Goal: Check status: Check status

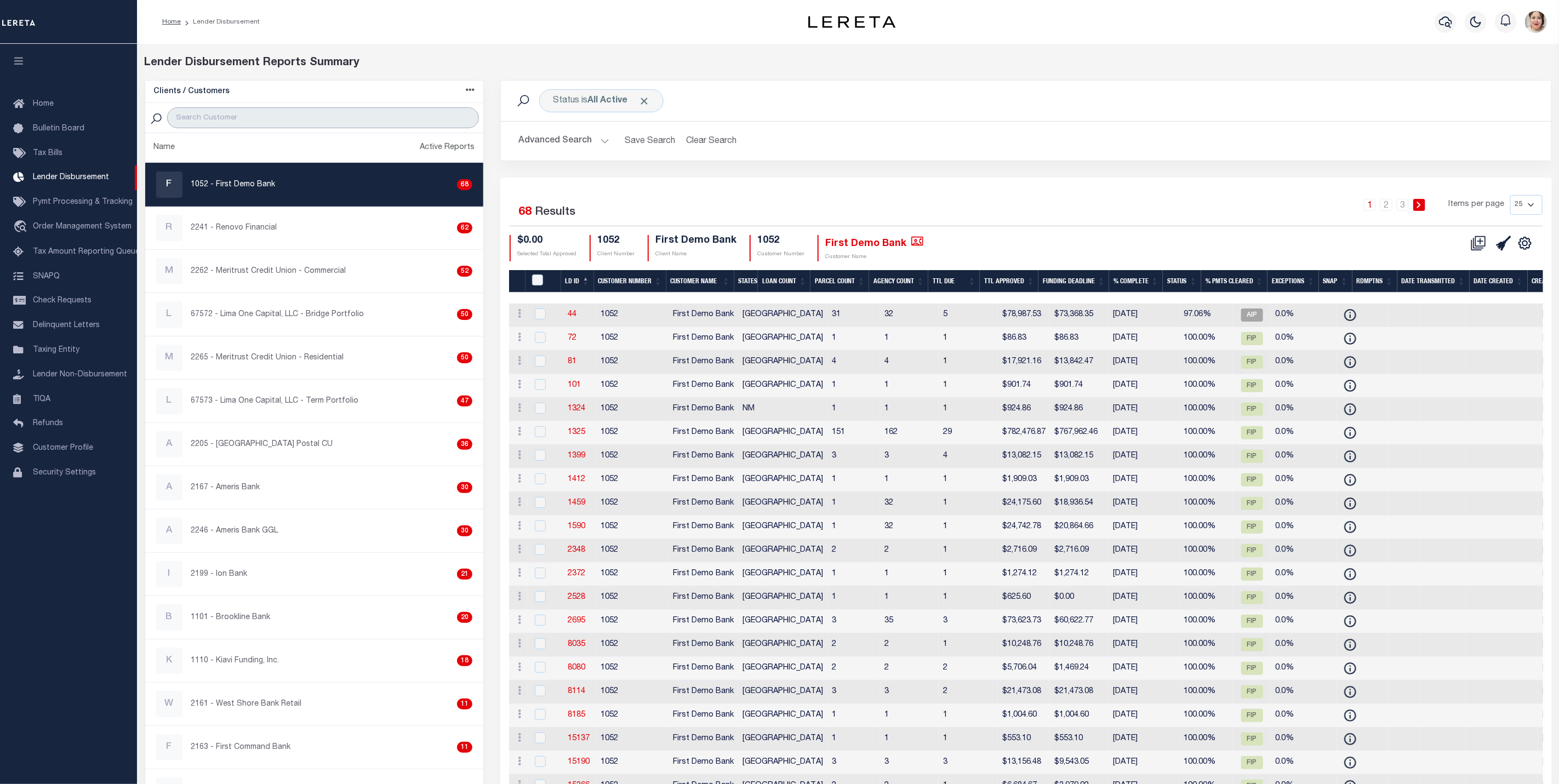
click at [219, 121] on input "search" at bounding box center [323, 118] width 312 height 21
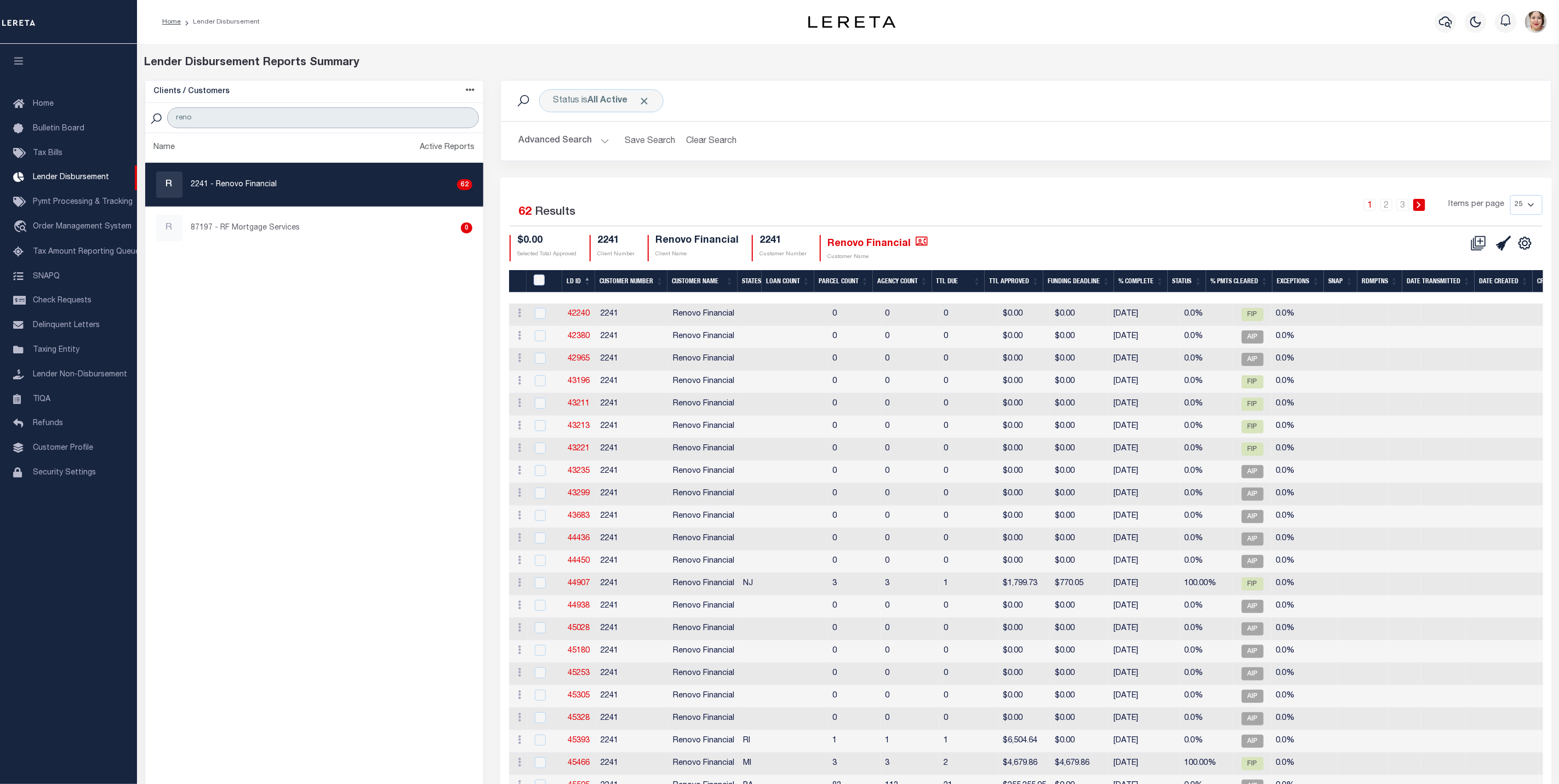
type input "reno"
click at [566, 146] on button "Advanced Search" at bounding box center [563, 141] width 91 height 21
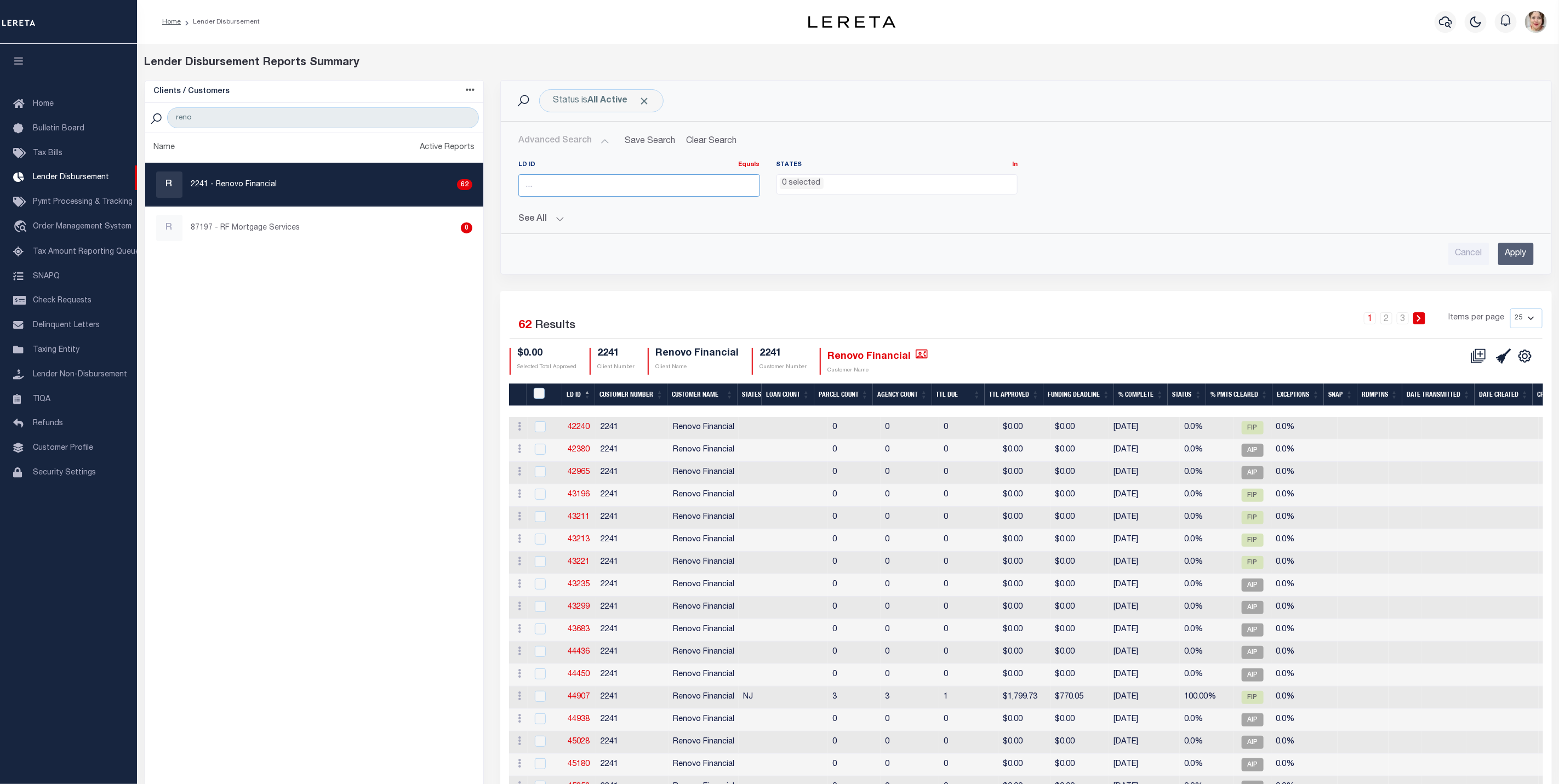
click at [630, 192] on input "number" at bounding box center [639, 185] width 242 height 23
type input "45433"
click at [652, 99] on div "Status is All Active" at bounding box center [601, 101] width 124 height 23
click at [642, 105] on span "Click to Remove" at bounding box center [644, 101] width 11 height 11
click at [1547, 252] on div "Advanced Search Save Search Clear Search LD ID Equals Equals Is Not Equal To Is…" at bounding box center [1026, 197] width 1049 height 135
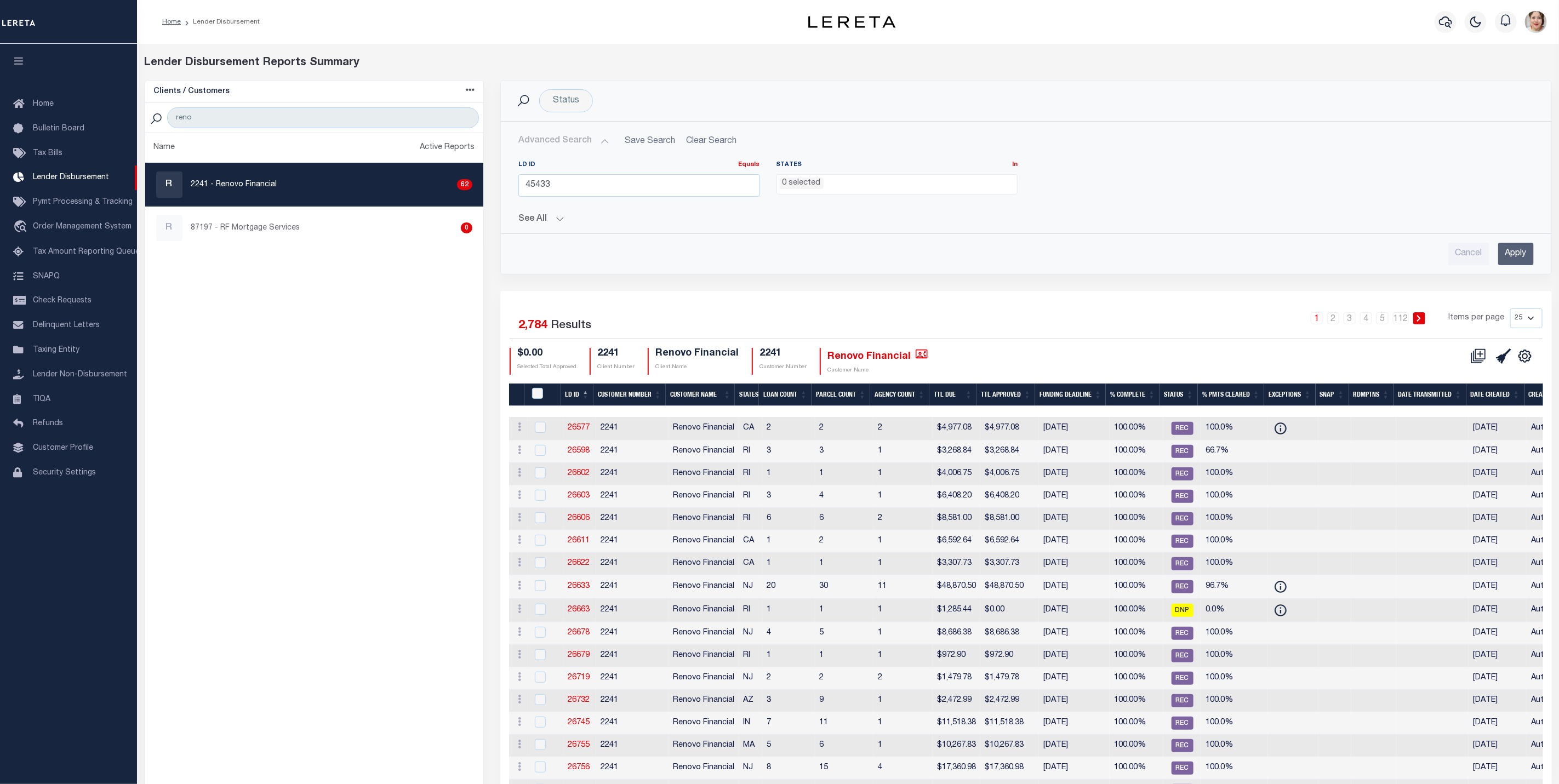
click at [1520, 253] on input "Apply" at bounding box center [1516, 254] width 36 height 23
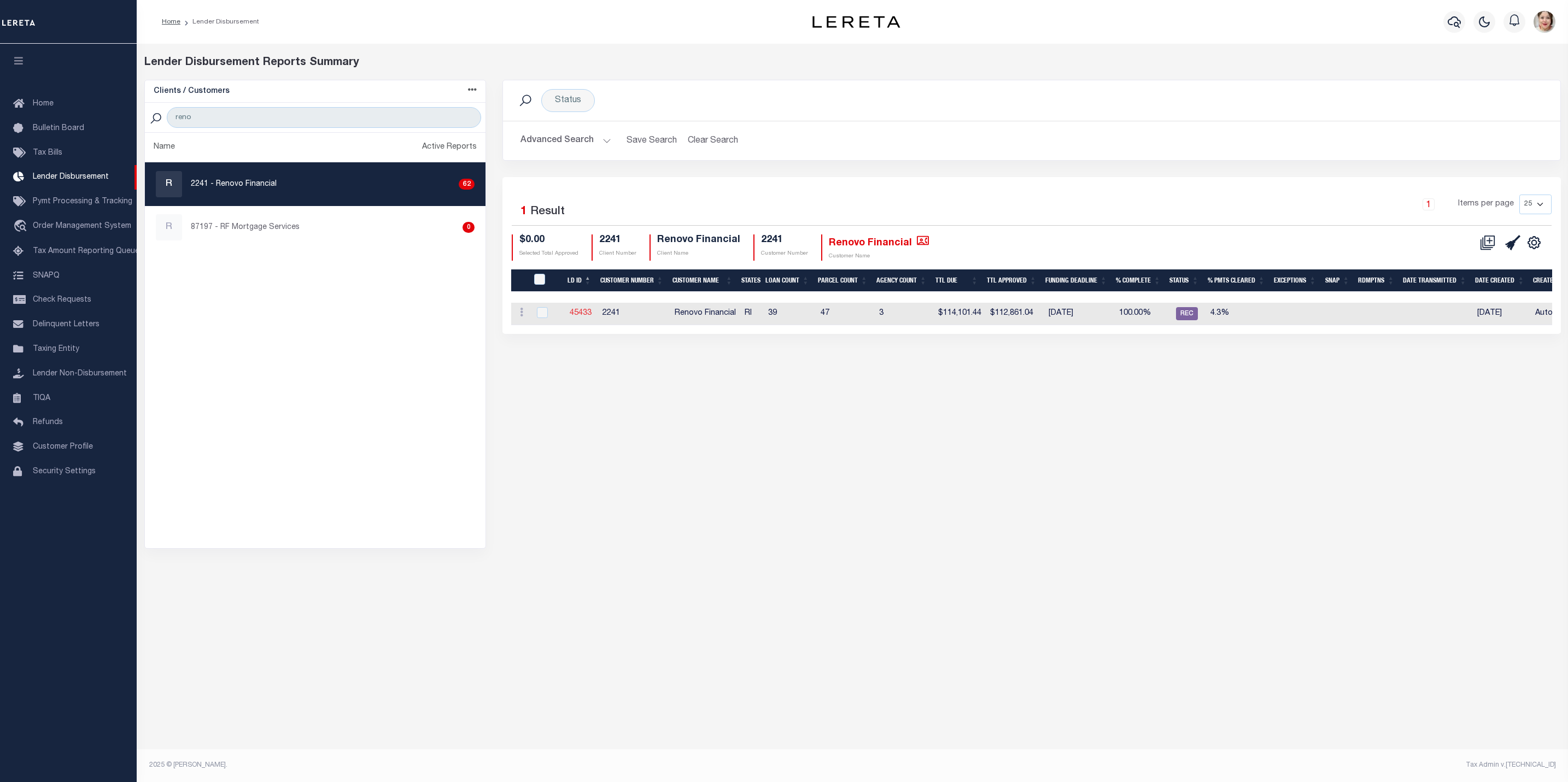
click at [587, 312] on link "45433" at bounding box center [580, 313] width 22 height 8
checkbox input "true"
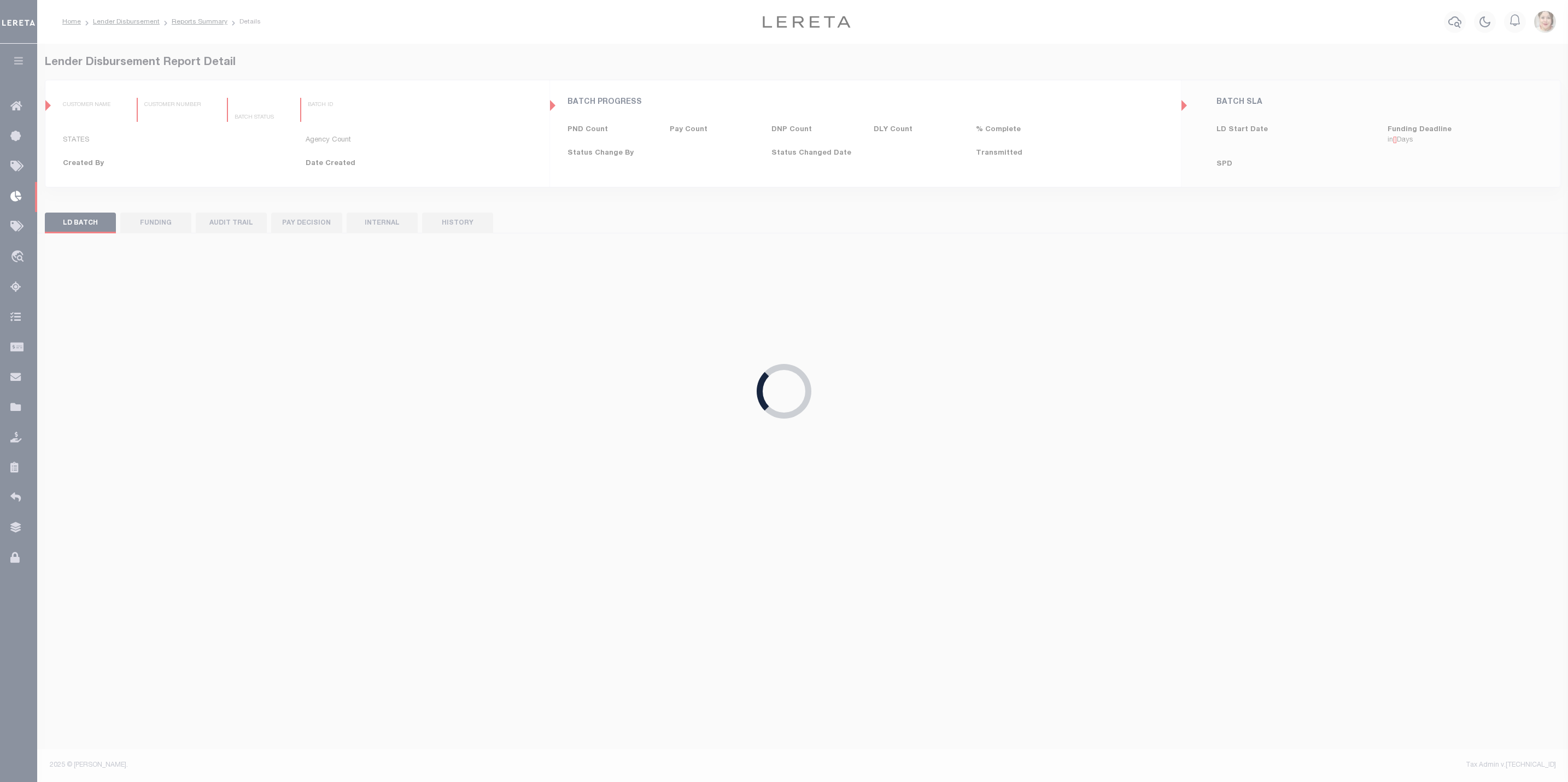
type input "$0.00"
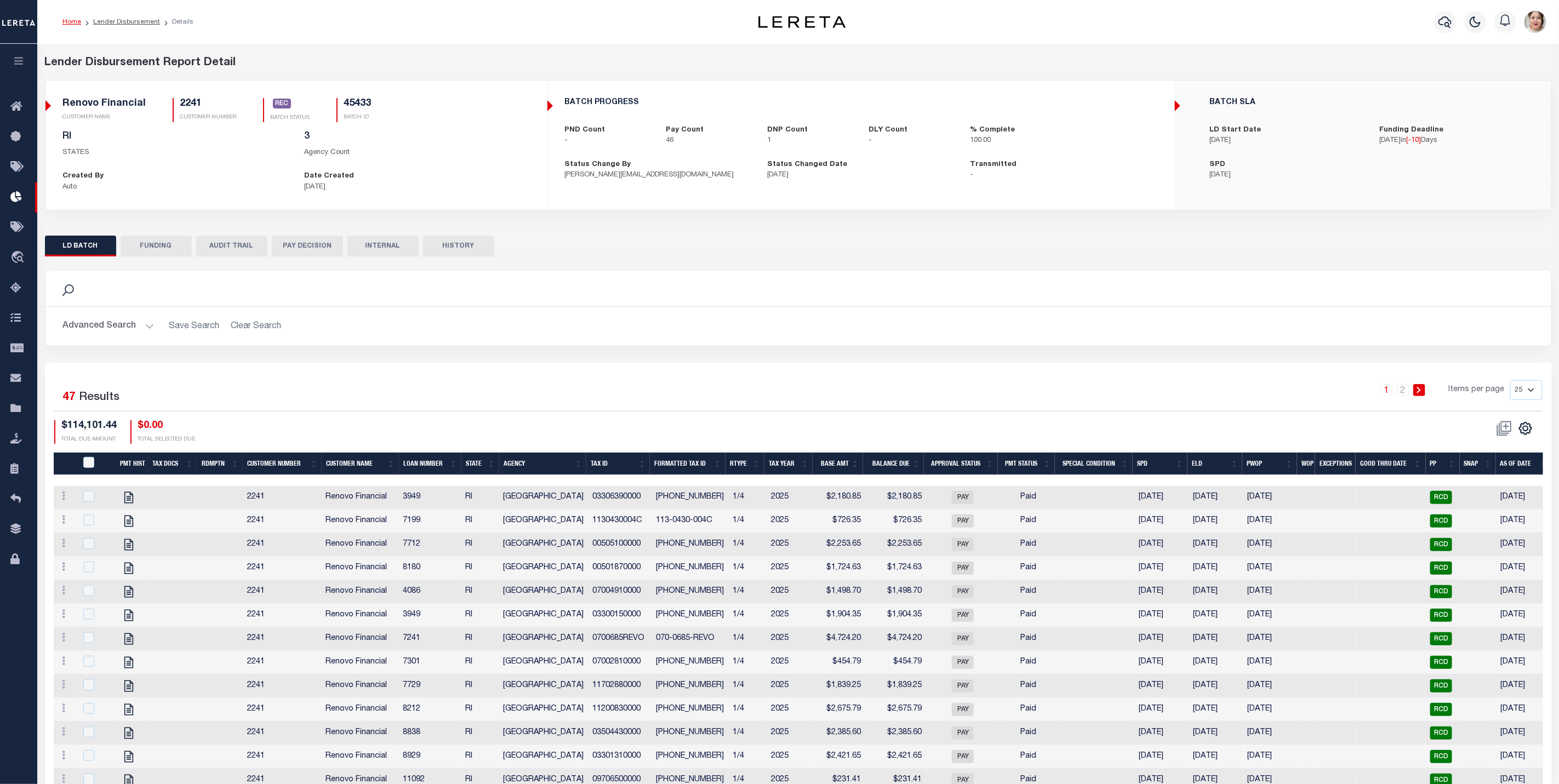
click at [140, 257] on button "FUNDING" at bounding box center [156, 246] width 71 height 21
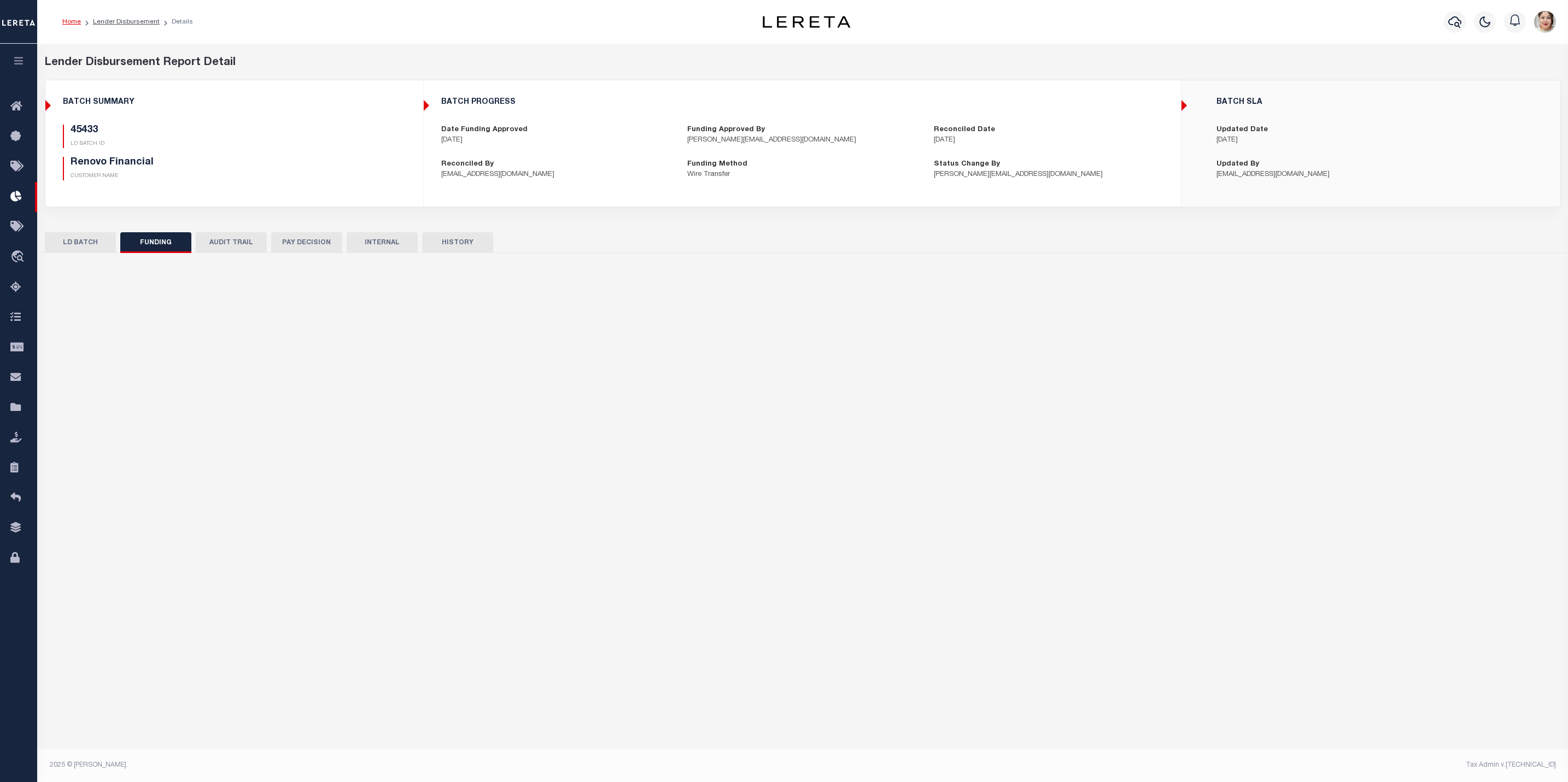
type input "$112,861.04"
type input "$0"
type input "[DATE]"
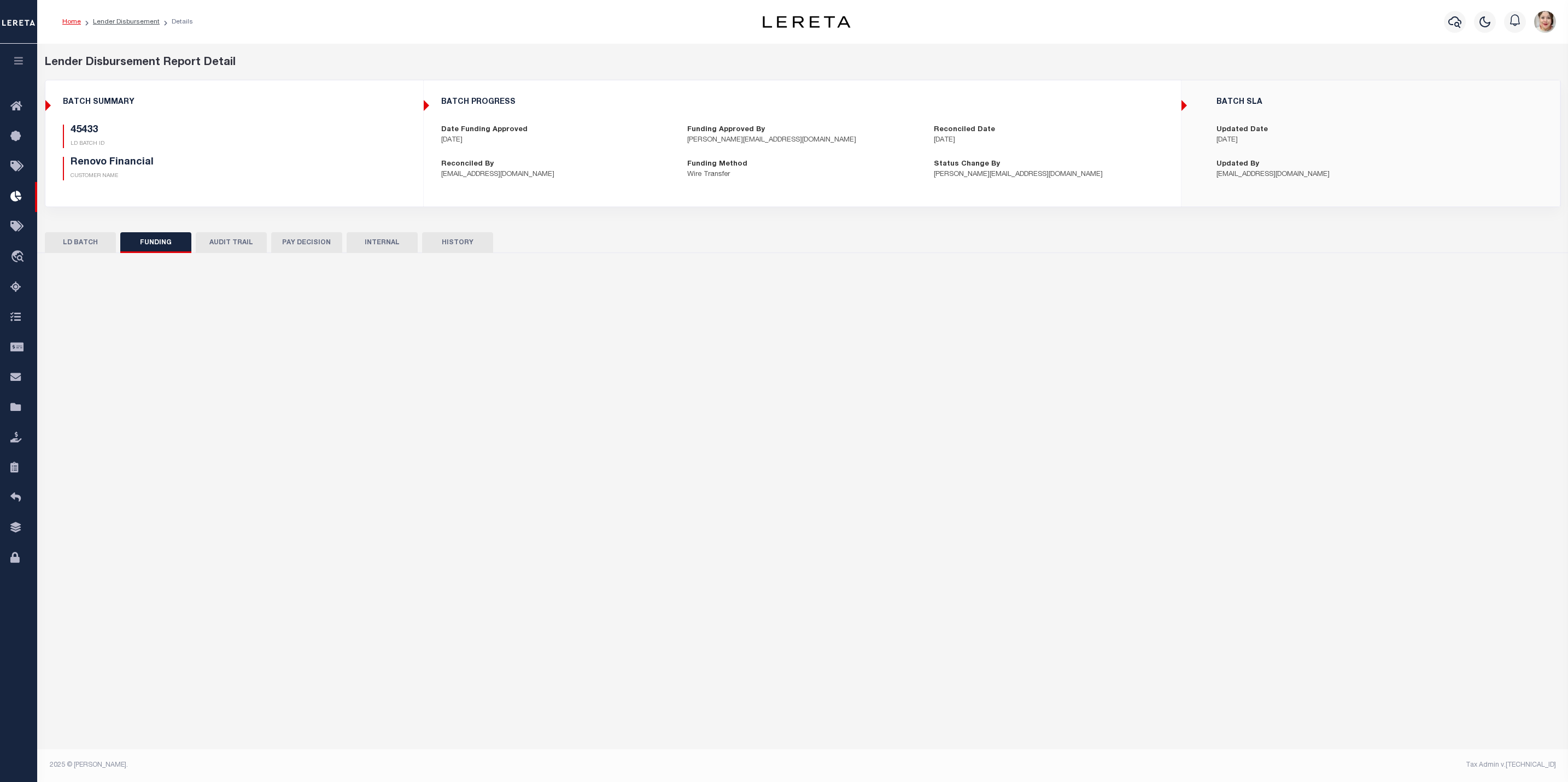
type input "20250807MMQFMP2700339608071723FT03"
type input "[DATE]"
select select "100"
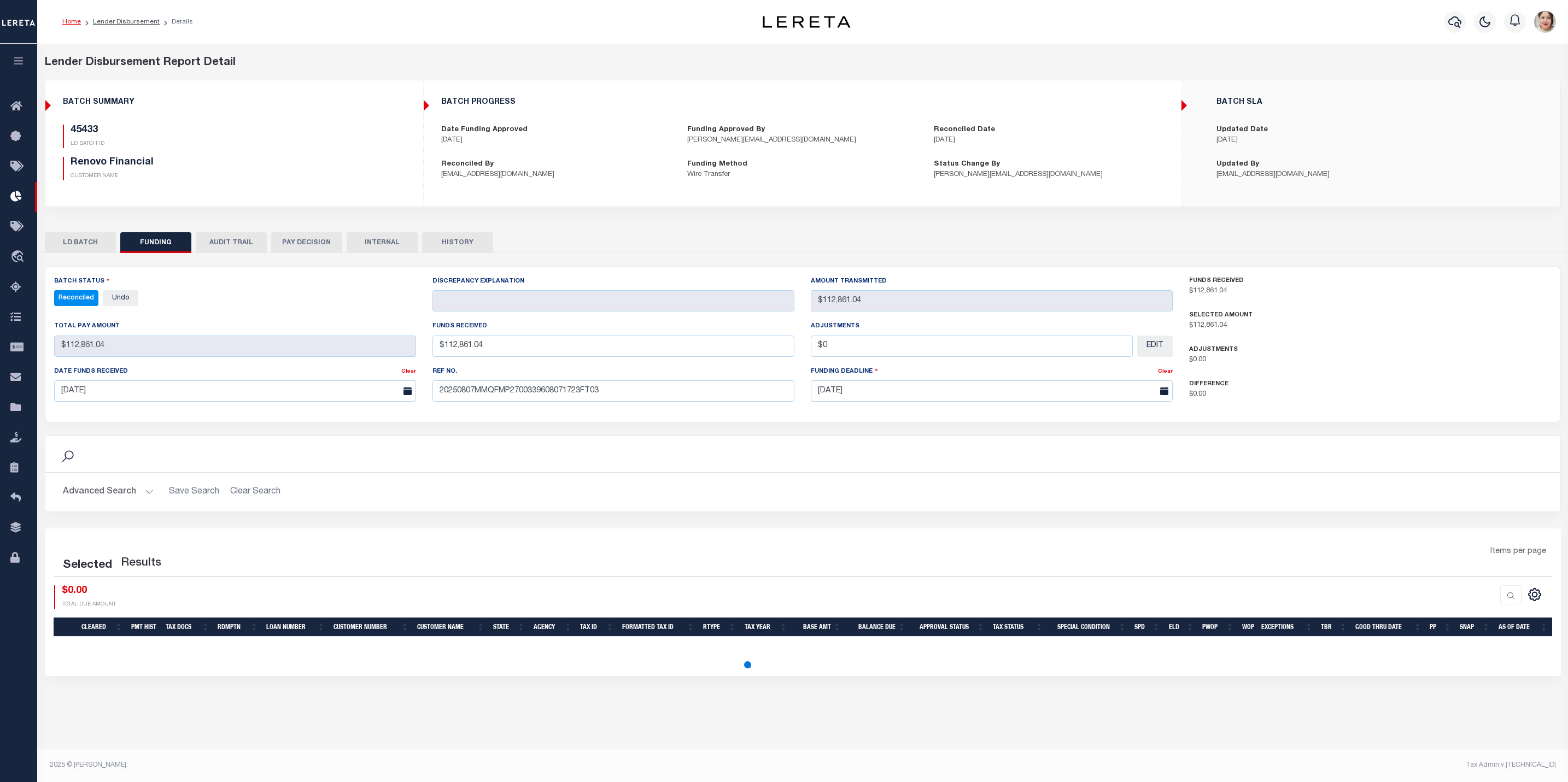
select select "100"
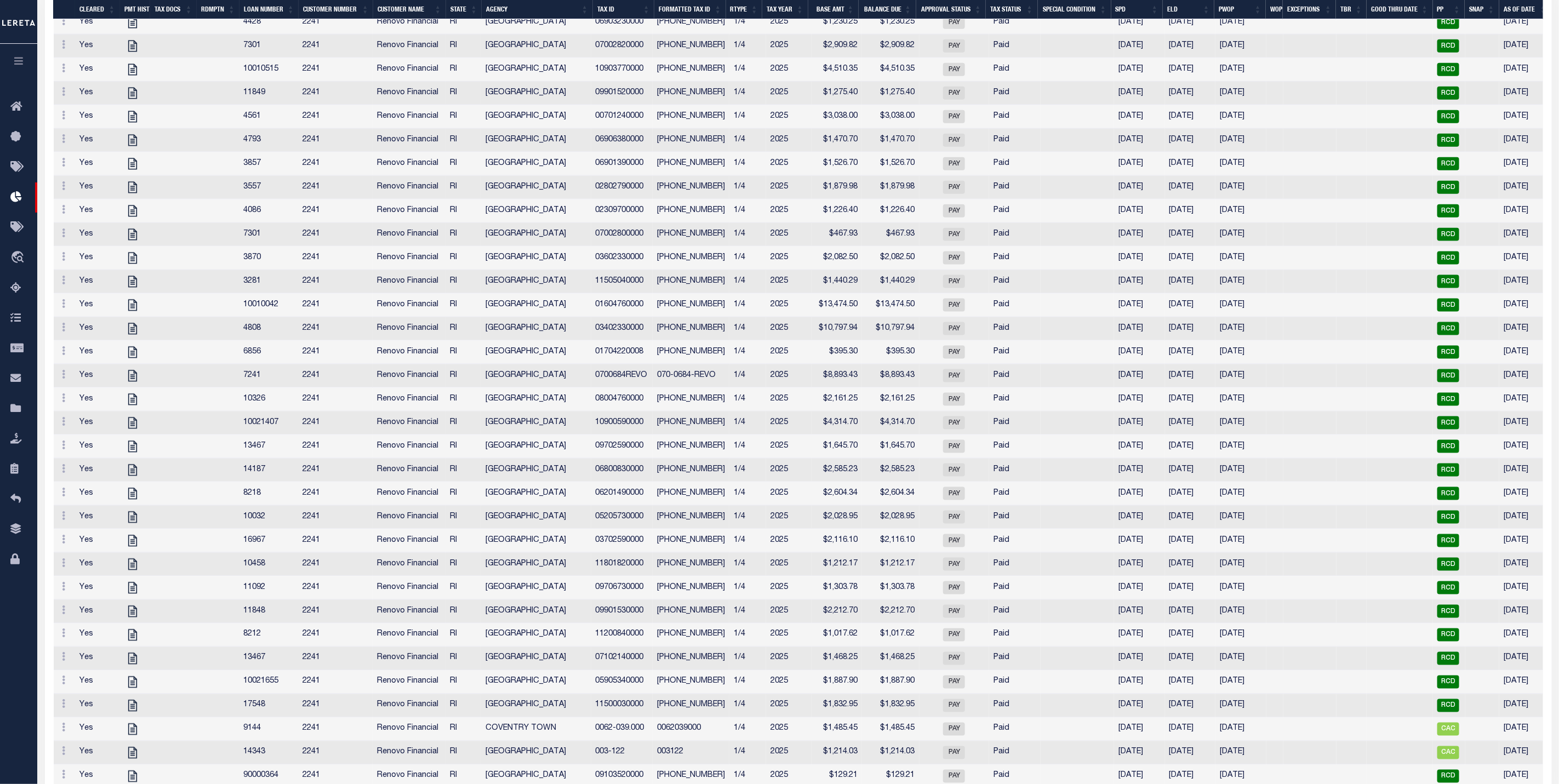
scroll to position [1007, 0]
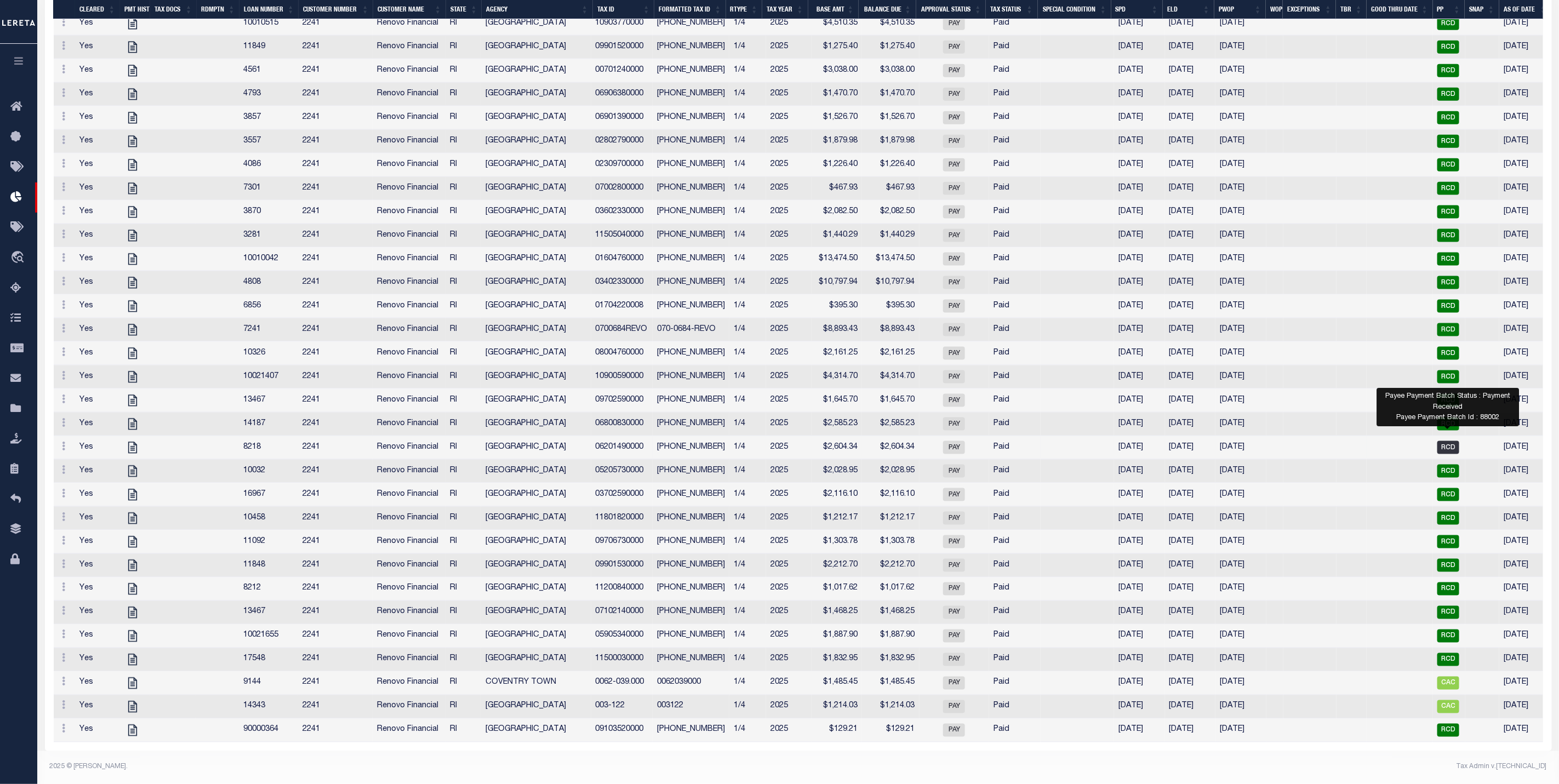
click at [1447, 441] on span "RCD" at bounding box center [1448, 448] width 22 height 13
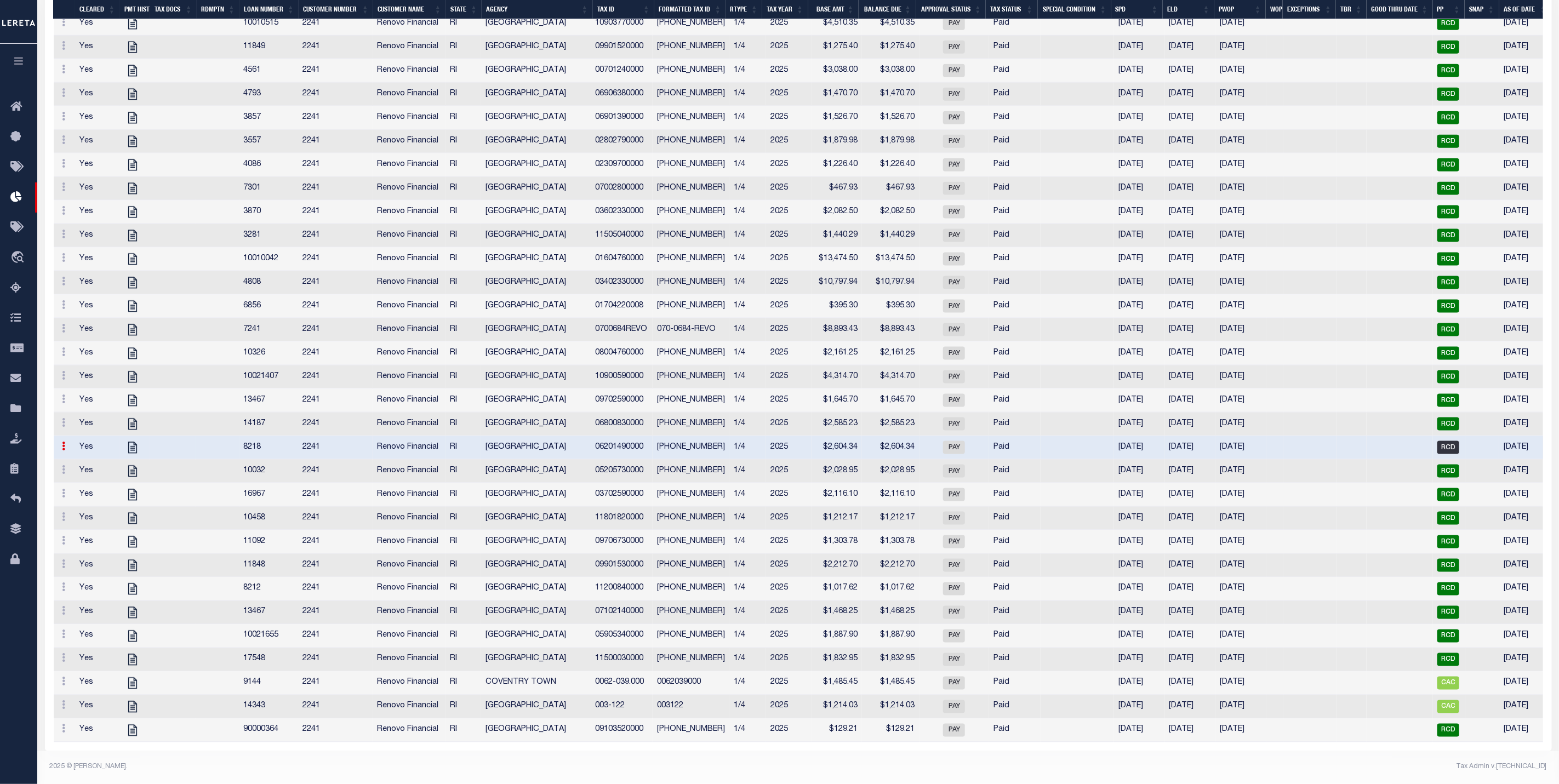
click at [1448, 441] on span "RCD" at bounding box center [1448, 448] width 22 height 13
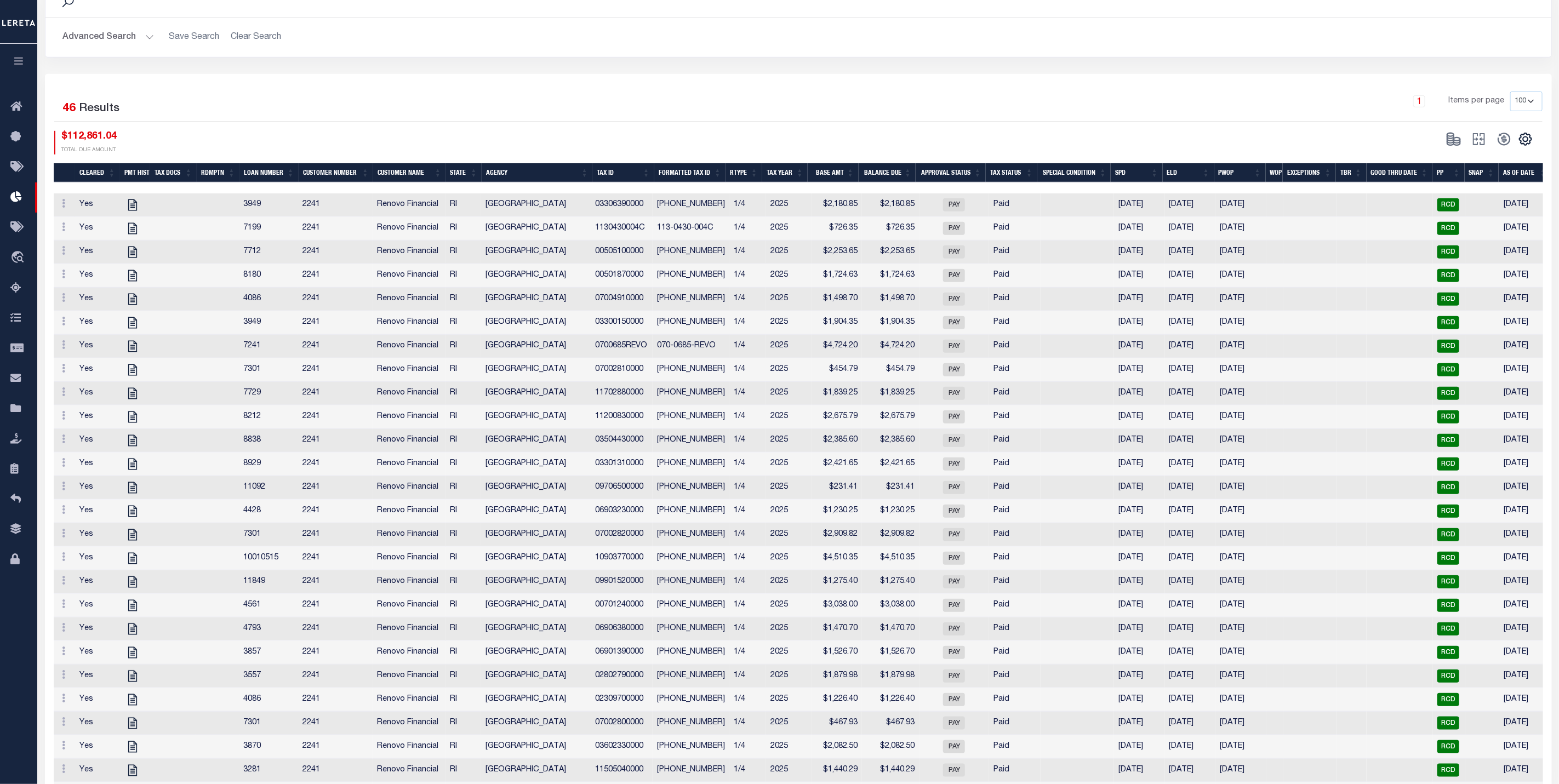
scroll to position [434, 0]
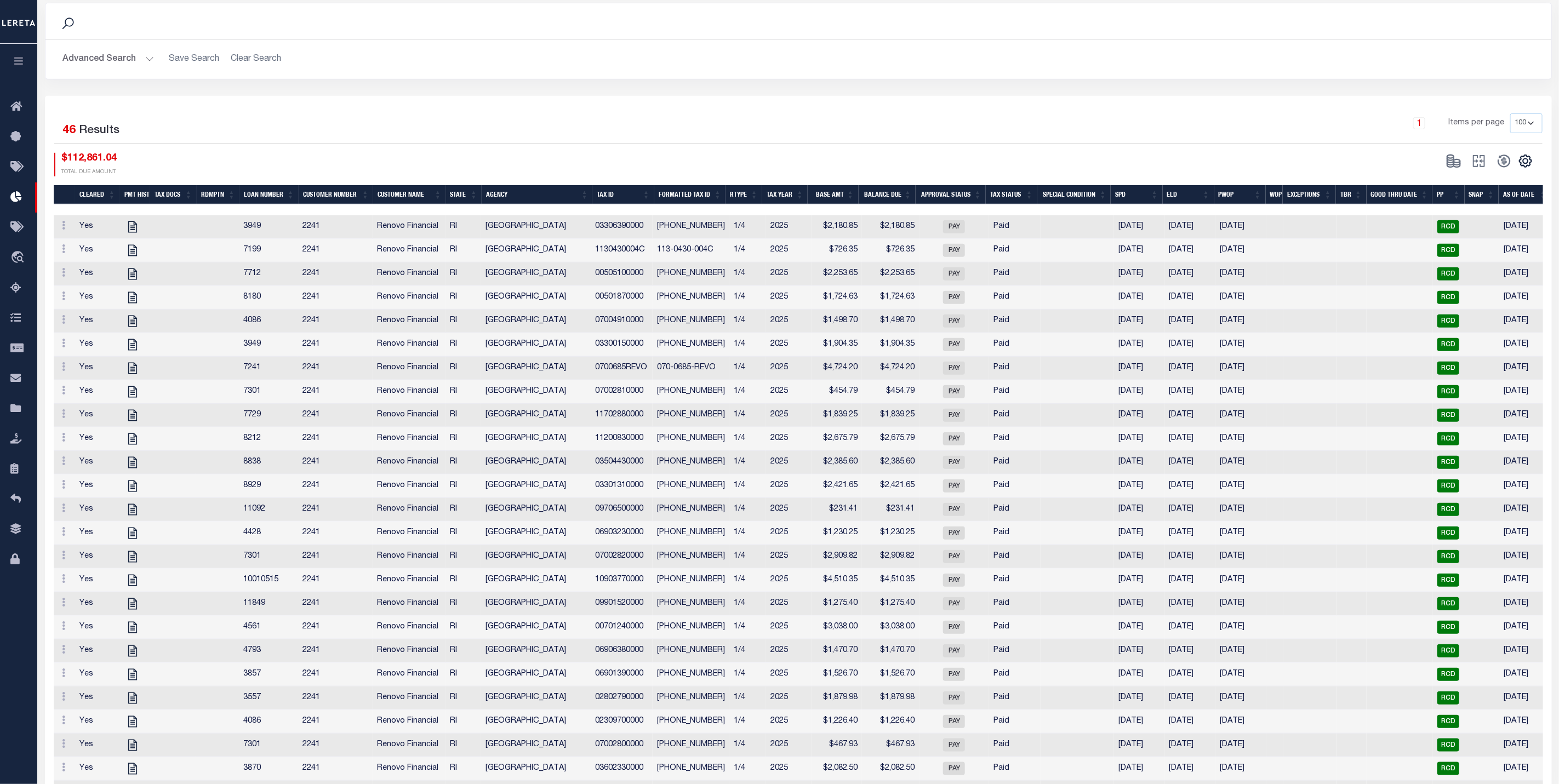
click at [551, 198] on th "Agency" at bounding box center [537, 195] width 111 height 19
click at [138, 56] on button "Advanced Search" at bounding box center [108, 59] width 91 height 21
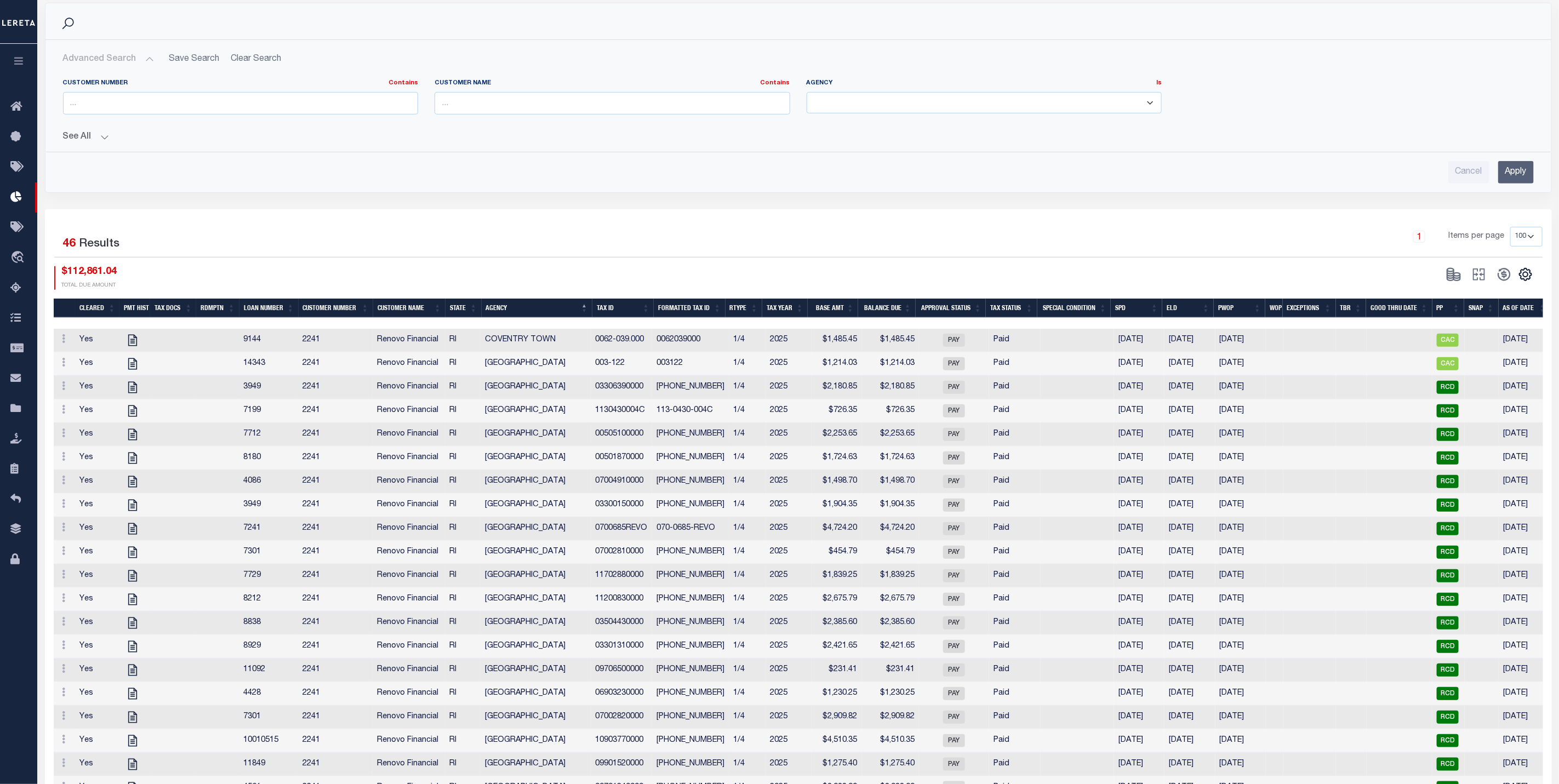
click at [86, 140] on button "See All" at bounding box center [798, 137] width 1471 height 11
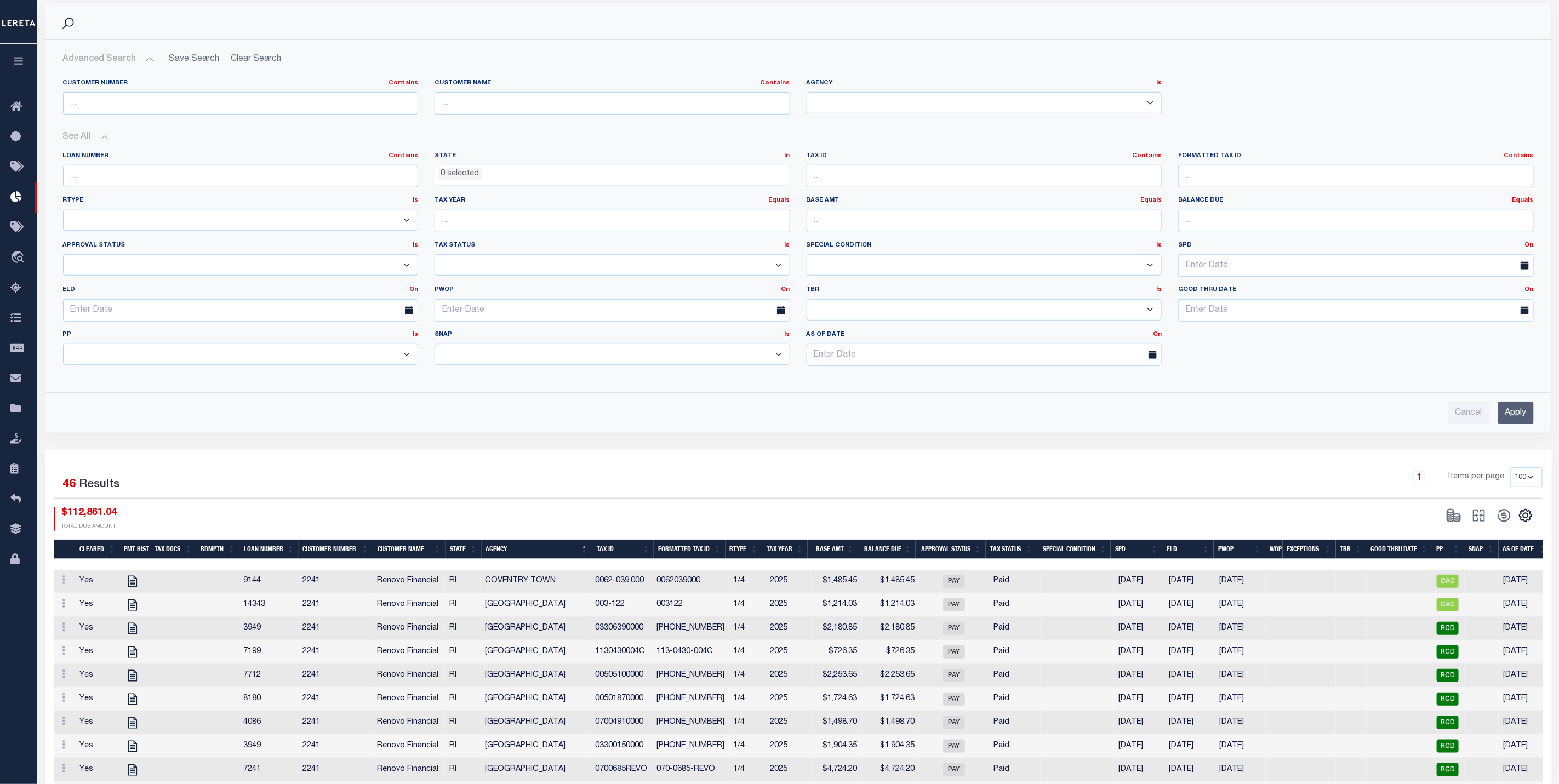
click at [23, 64] on icon "button" at bounding box center [19, 61] width 13 height 10
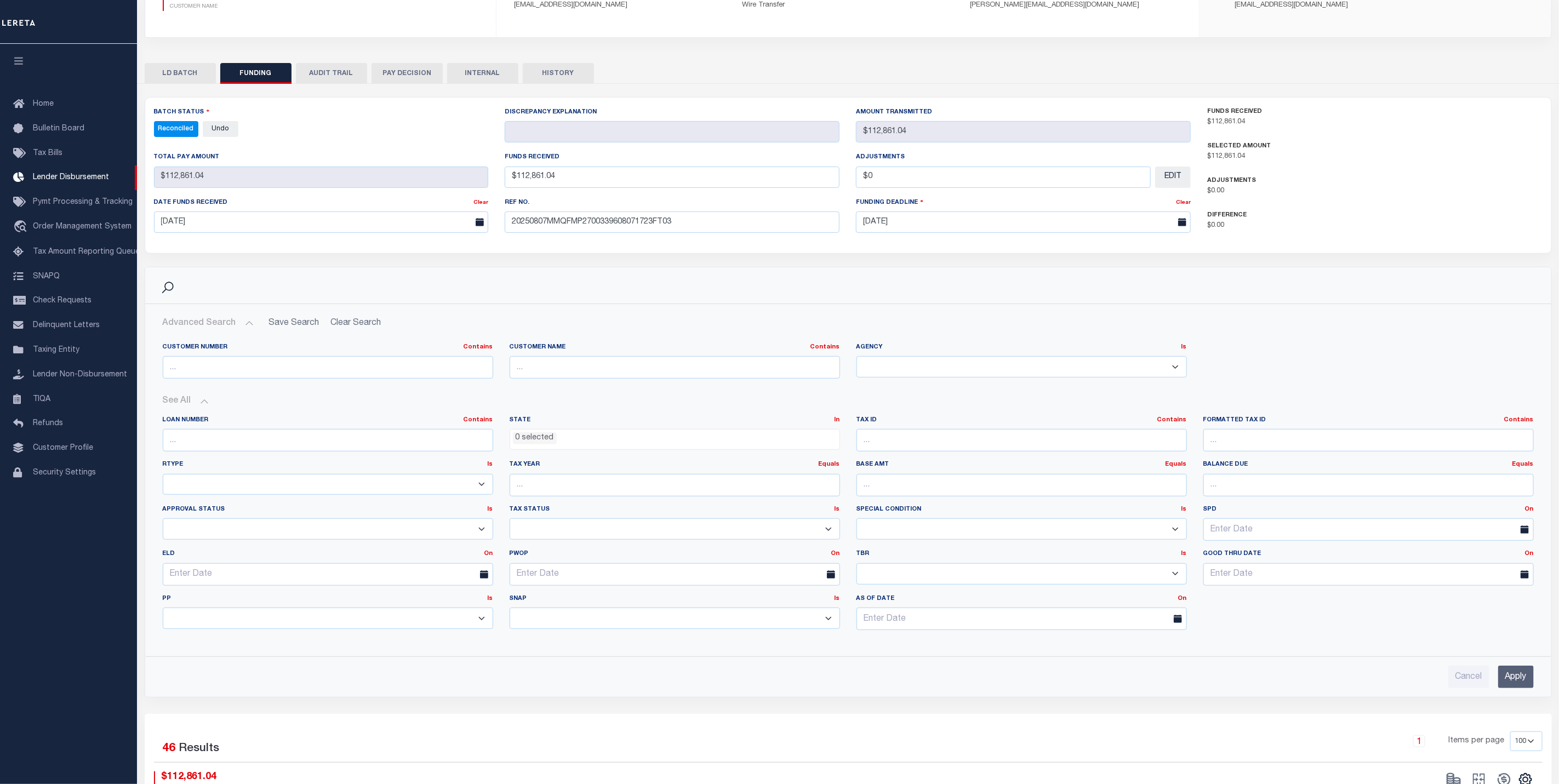
scroll to position [151, 0]
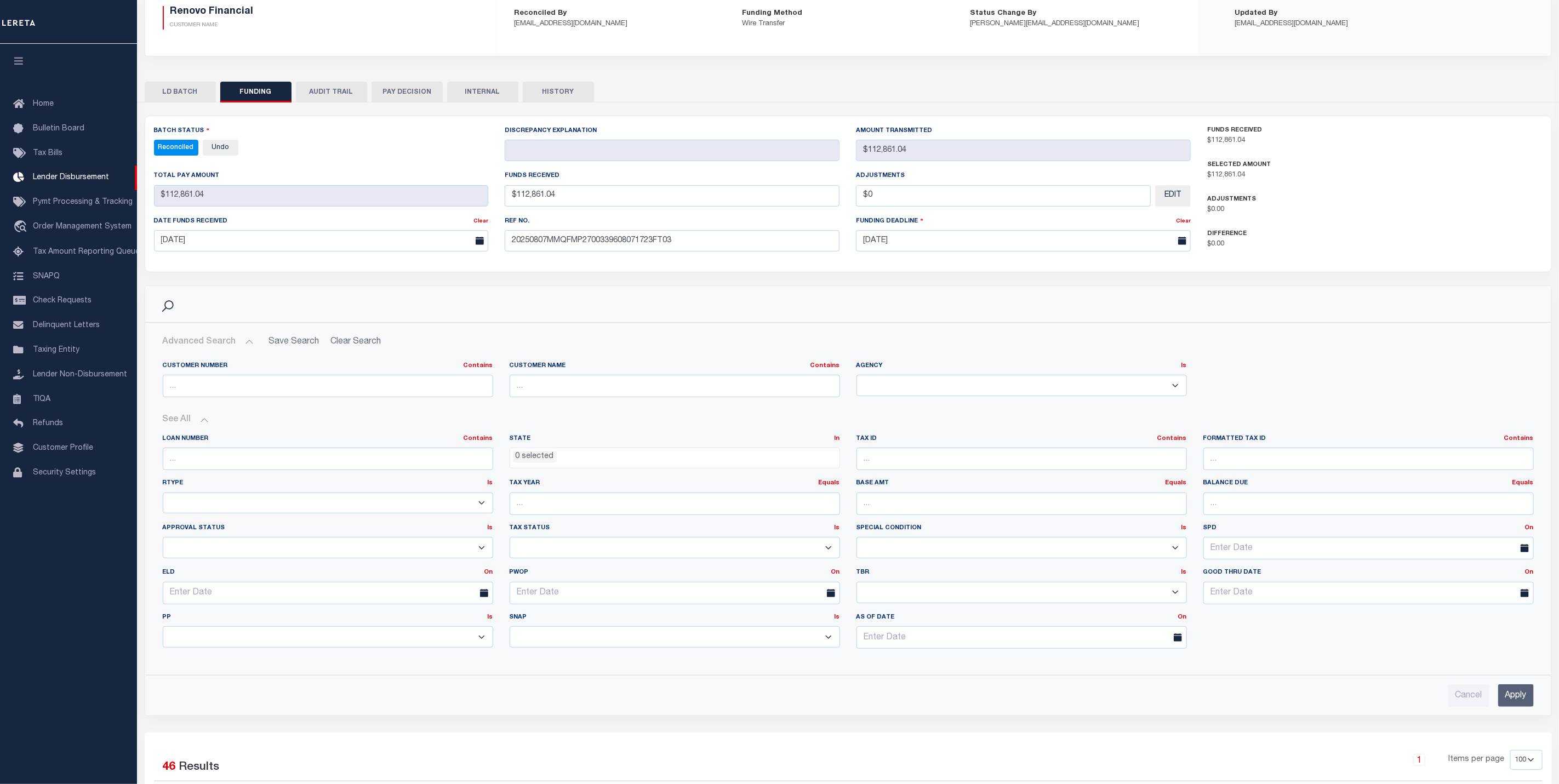
click at [165, 92] on button "LD BATCH" at bounding box center [180, 92] width 71 height 21
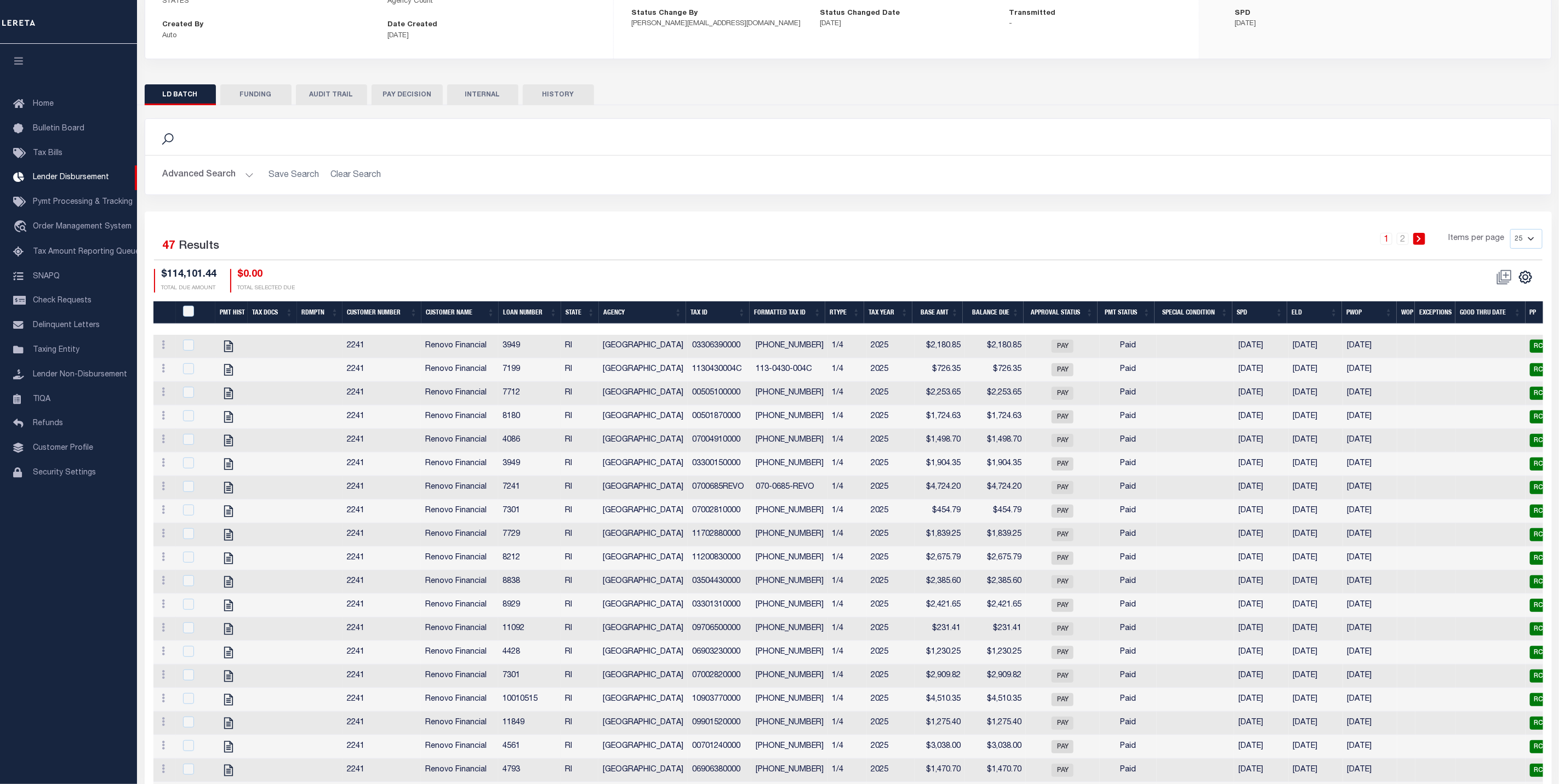
checkbox input "true"
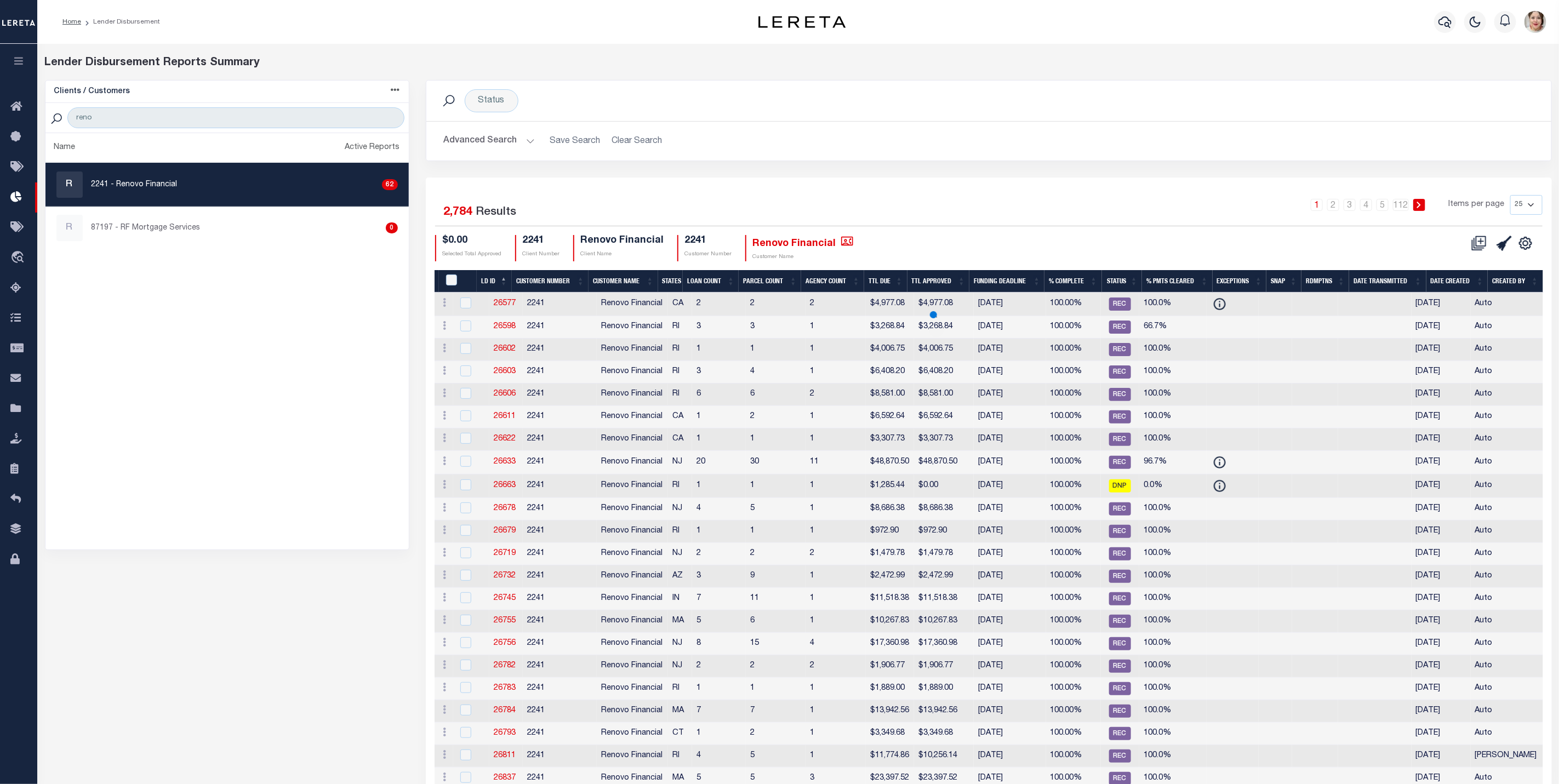
click at [506, 138] on button "Advanced Search" at bounding box center [489, 141] width 91 height 21
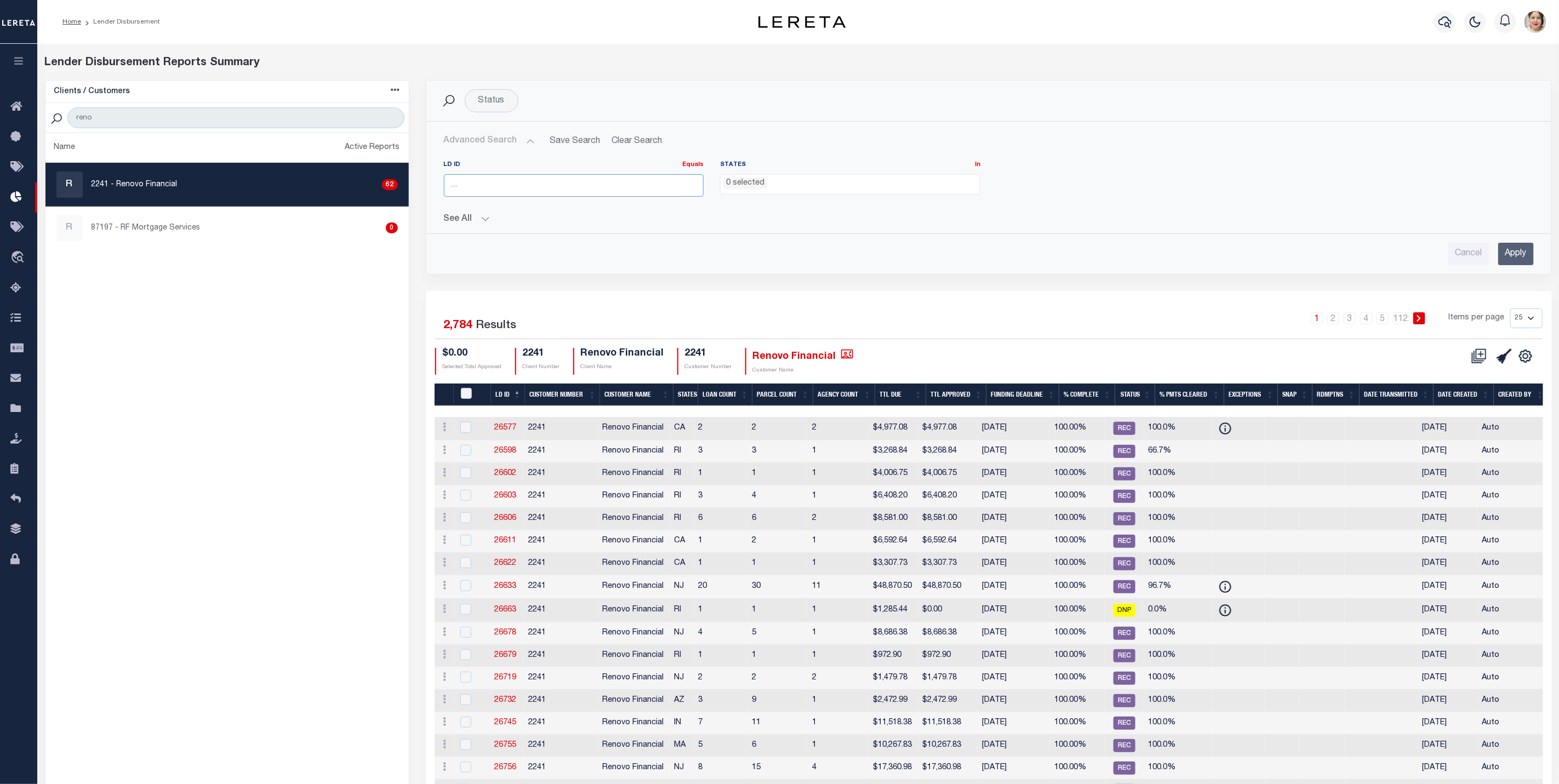
click at [592, 195] on input "number" at bounding box center [573, 185] width 260 height 23
type input "45393"
click at [1516, 259] on input "Apply" at bounding box center [1516, 254] width 36 height 23
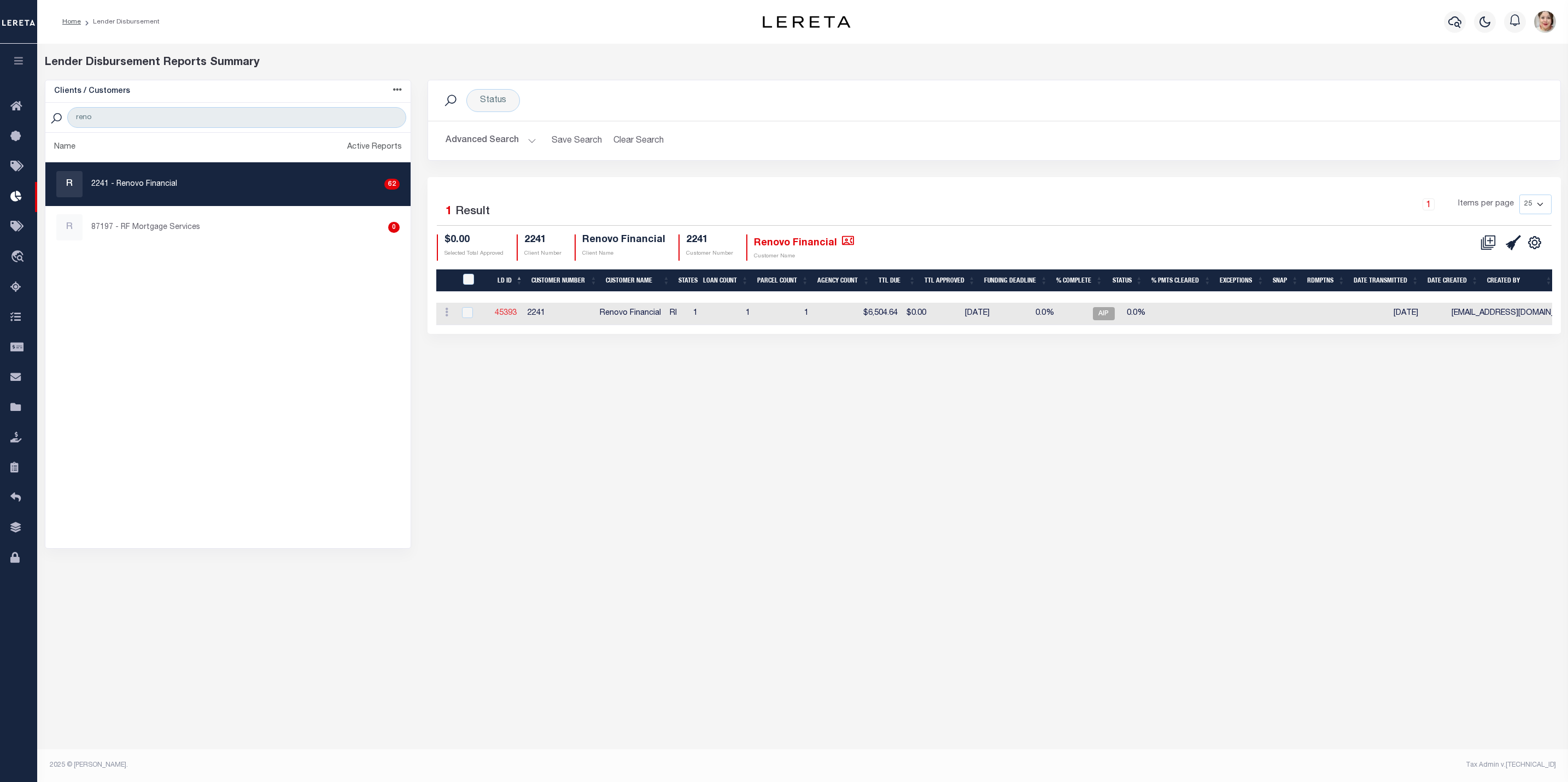
click at [507, 316] on link "45393" at bounding box center [505, 313] width 22 height 8
checkbox input "true"
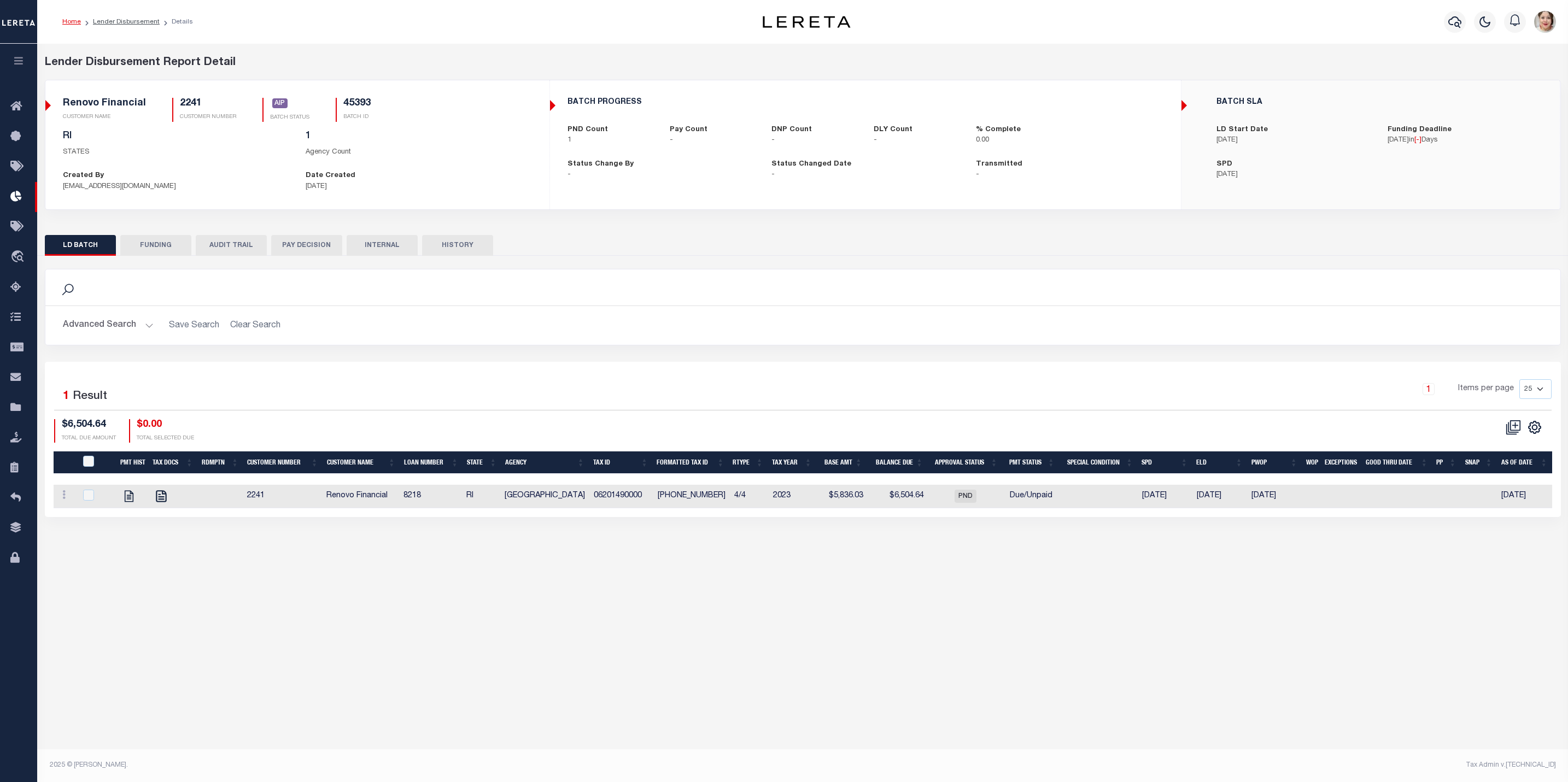
click at [153, 244] on button "FUNDING" at bounding box center [155, 245] width 71 height 21
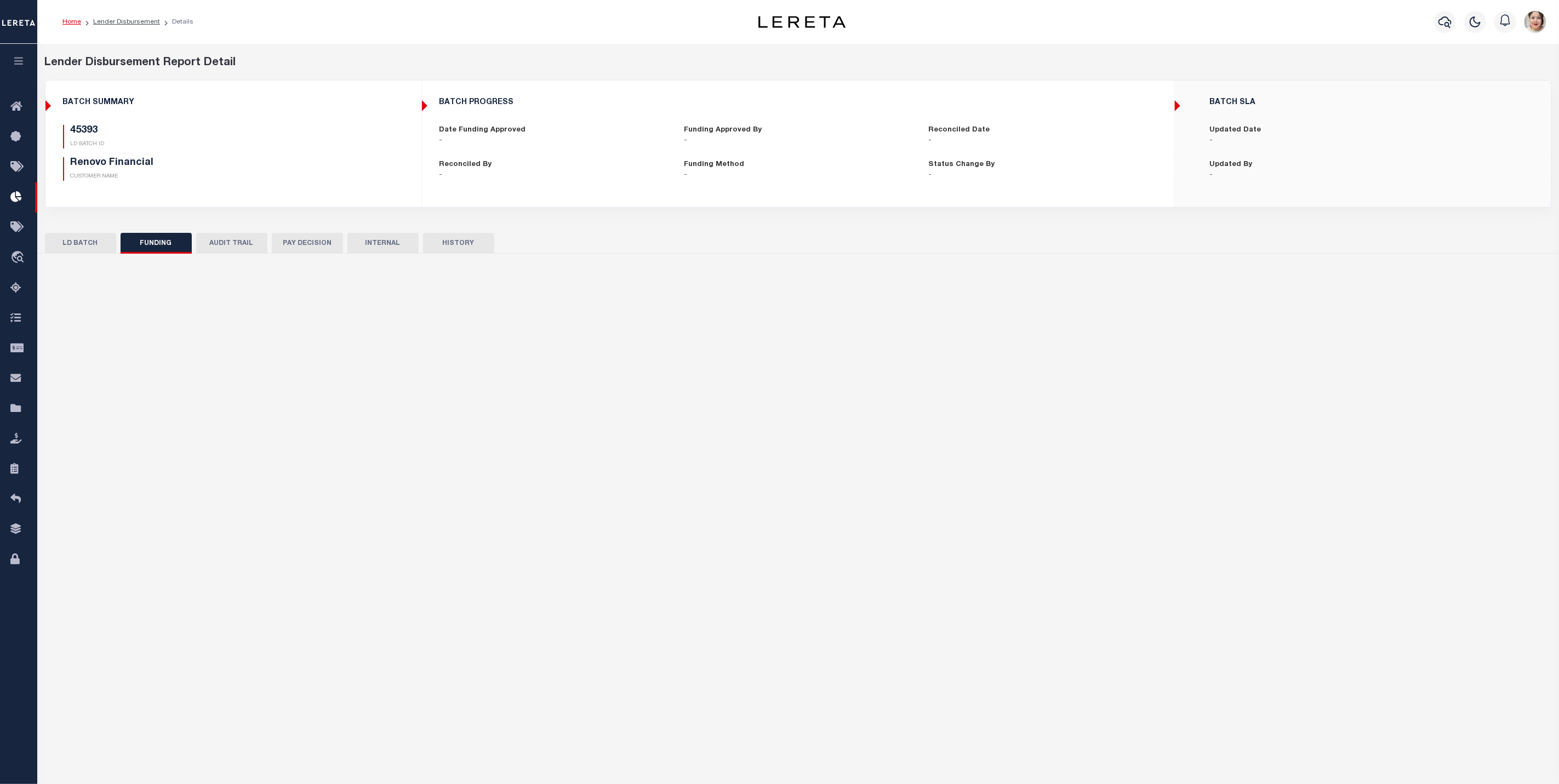
type input "$0"
type input "[DATE]"
select select "100"
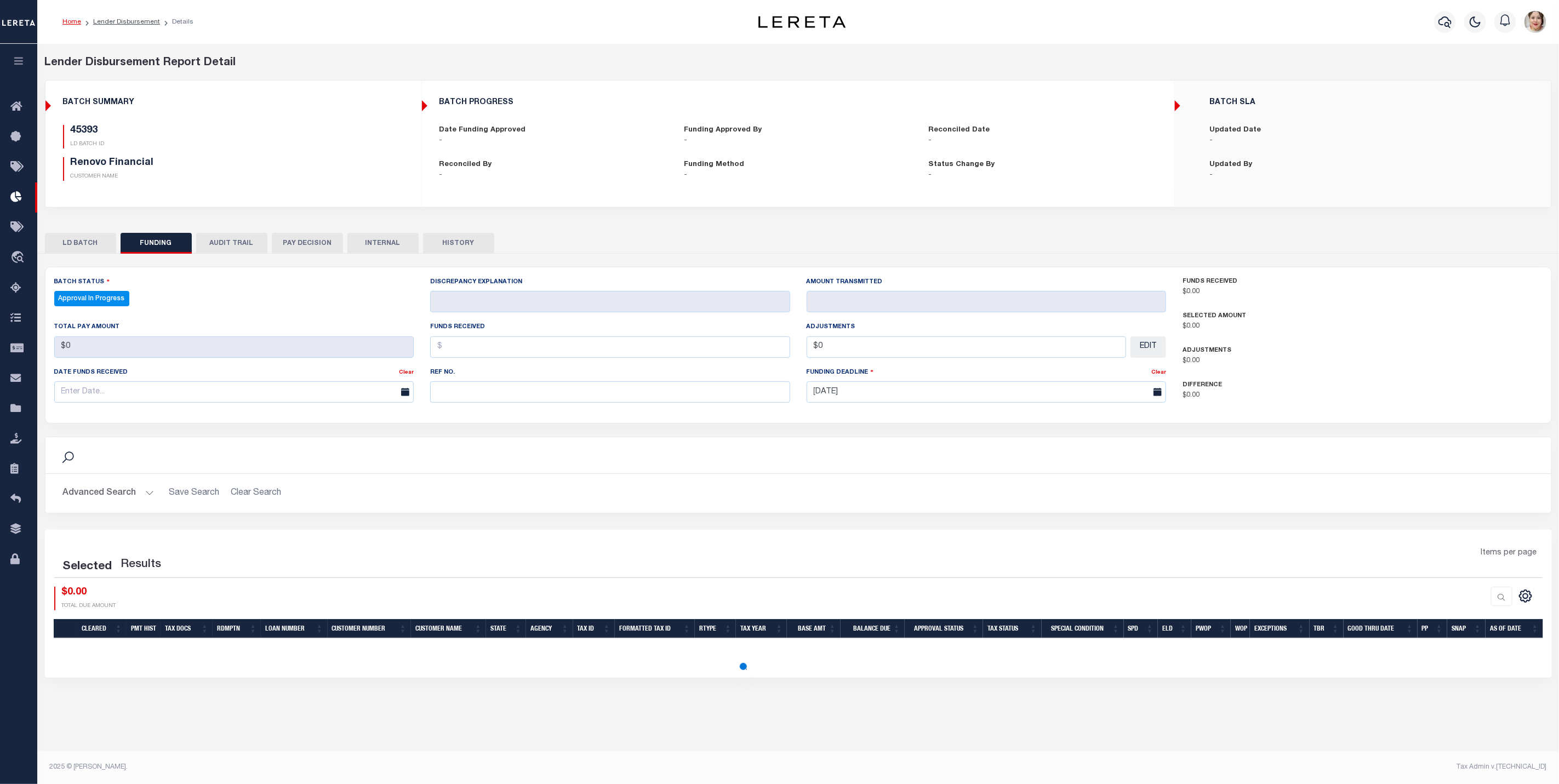
select select "100"
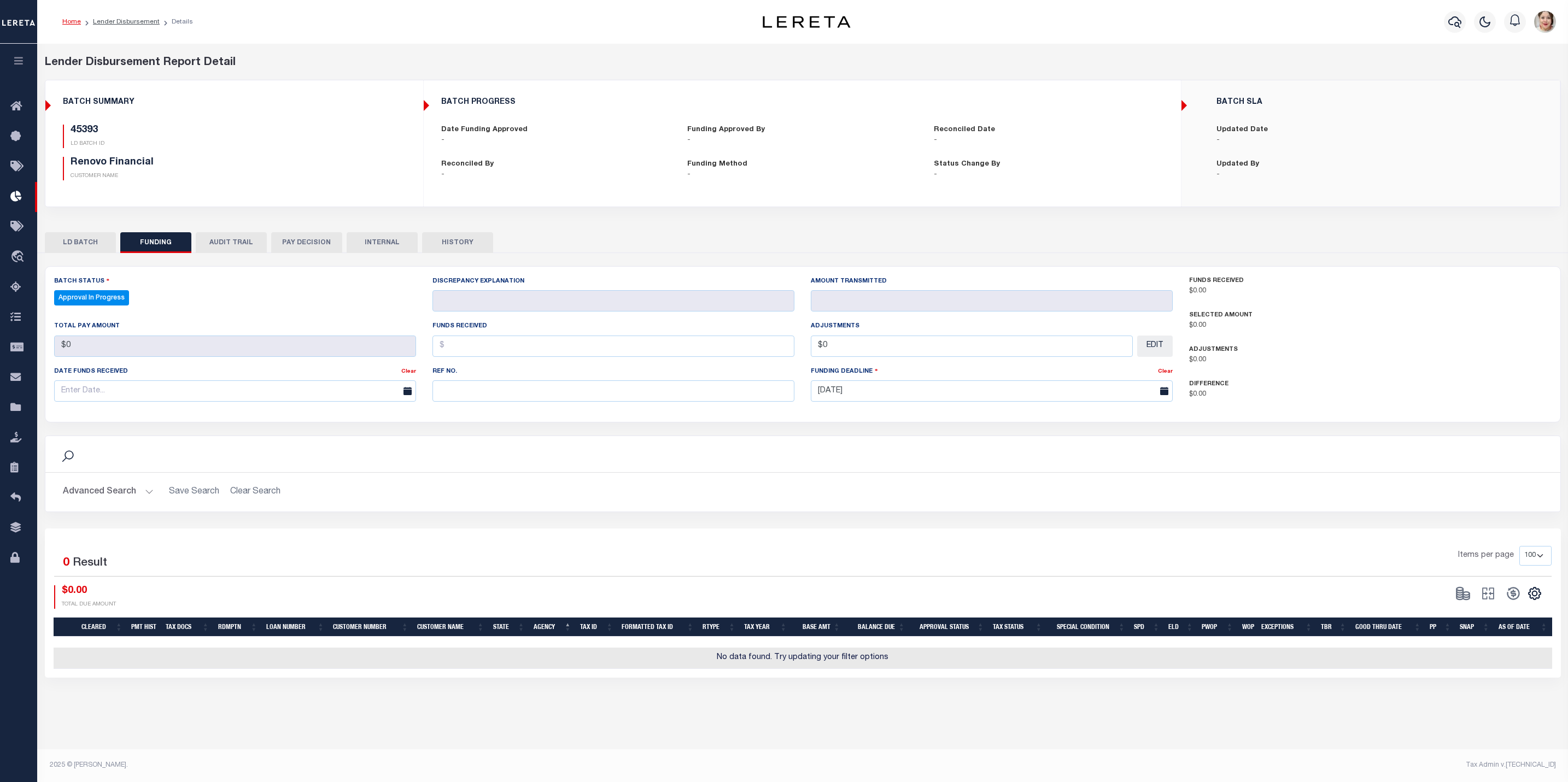
click at [89, 243] on button "LD BATCH" at bounding box center [80, 243] width 71 height 21
